Goal: Use online tool/utility: Utilize a website feature to perform a specific function

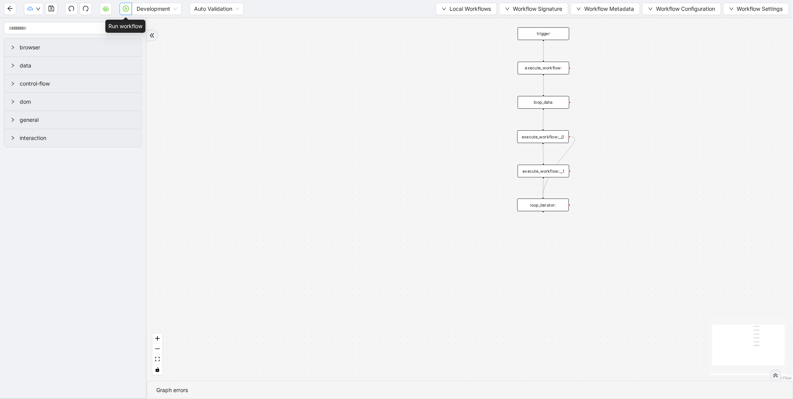
click at [122, 9] on button "button" at bounding box center [126, 9] width 12 height 12
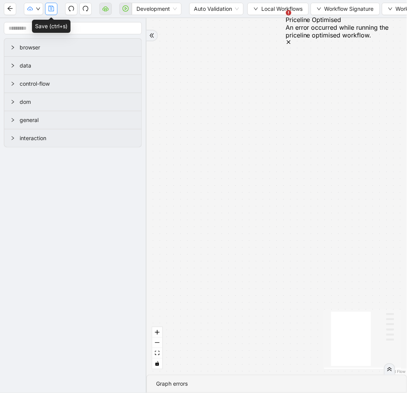
click at [47, 11] on button "button" at bounding box center [51, 9] width 12 height 12
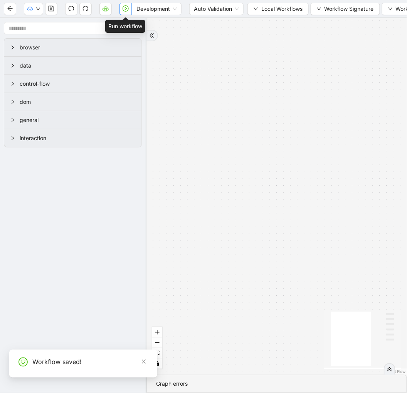
click at [126, 12] on button "button" at bounding box center [126, 9] width 12 height 12
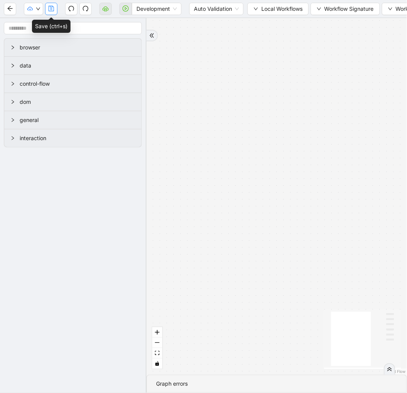
click at [53, 8] on icon "save" at bounding box center [51, 8] width 5 height 5
click at [109, 13] on button "button" at bounding box center [106, 9] width 12 height 12
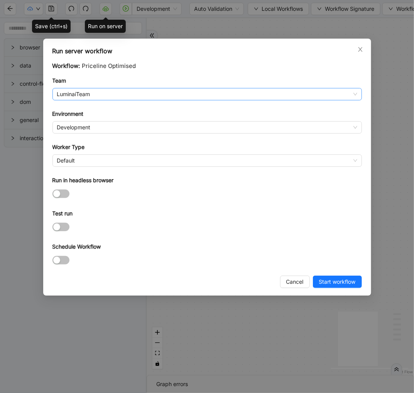
click at [98, 89] on span "LuminaiTeam" at bounding box center [207, 94] width 300 height 12
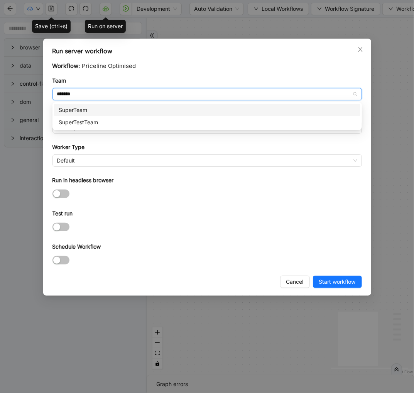
type input "********"
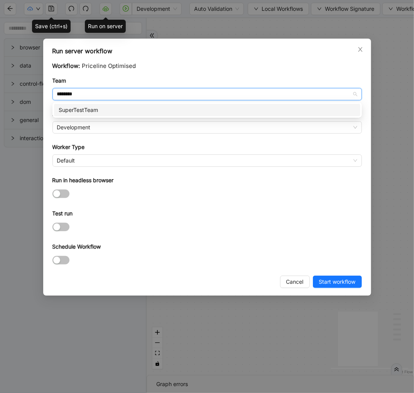
click at [98, 106] on div "SuperTestTeam" at bounding box center [207, 110] width 297 height 8
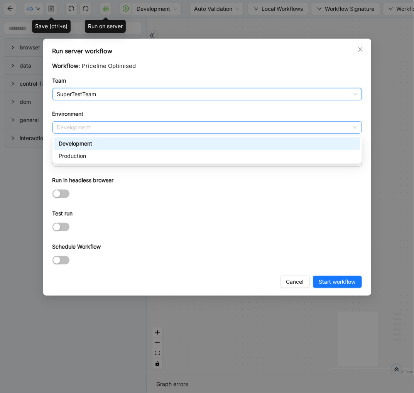
click at [79, 127] on span "Development" at bounding box center [207, 128] width 300 height 12
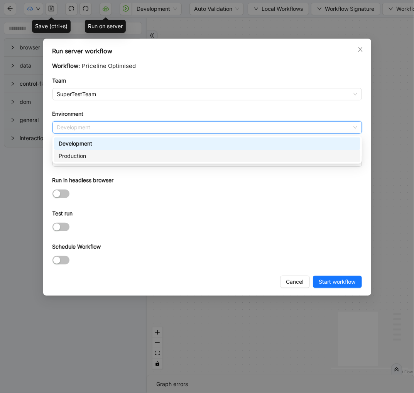
click at [69, 155] on div "Production" at bounding box center [207, 156] width 297 height 8
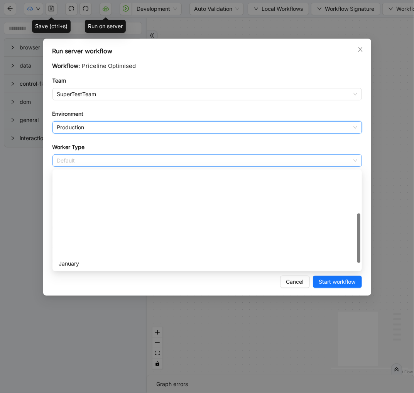
click at [84, 160] on span "Default" at bounding box center [207, 161] width 300 height 12
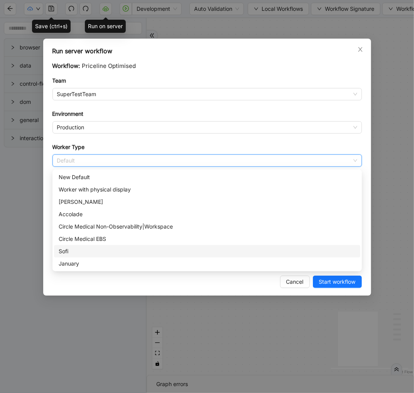
click at [83, 254] on div "Sofi" at bounding box center [207, 251] width 297 height 8
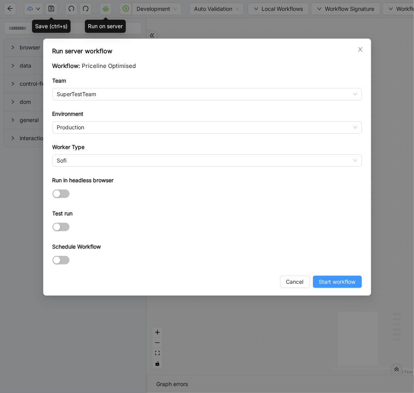
click at [319, 286] on span "Start workflow" at bounding box center [337, 281] width 37 height 8
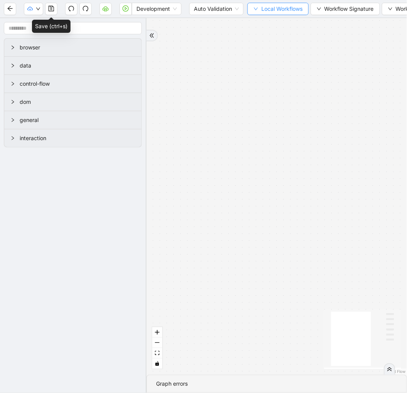
click at [272, 8] on span "Local Workflows" at bounding box center [282, 9] width 41 height 8
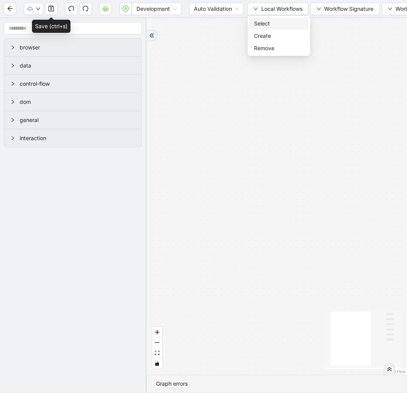
click at [268, 23] on span "Select" at bounding box center [279, 23] width 50 height 8
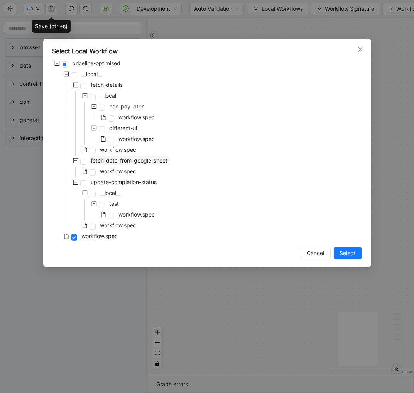
click at [130, 161] on span "fetch-data-from-google-sheet" at bounding box center [129, 160] width 77 height 7
click at [346, 249] on span "Select" at bounding box center [348, 253] width 16 height 8
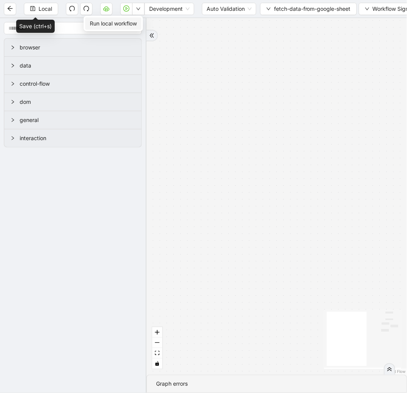
click at [130, 24] on span "Run local workflow" at bounding box center [113, 23] width 47 height 8
